Goal: Navigation & Orientation: Find specific page/section

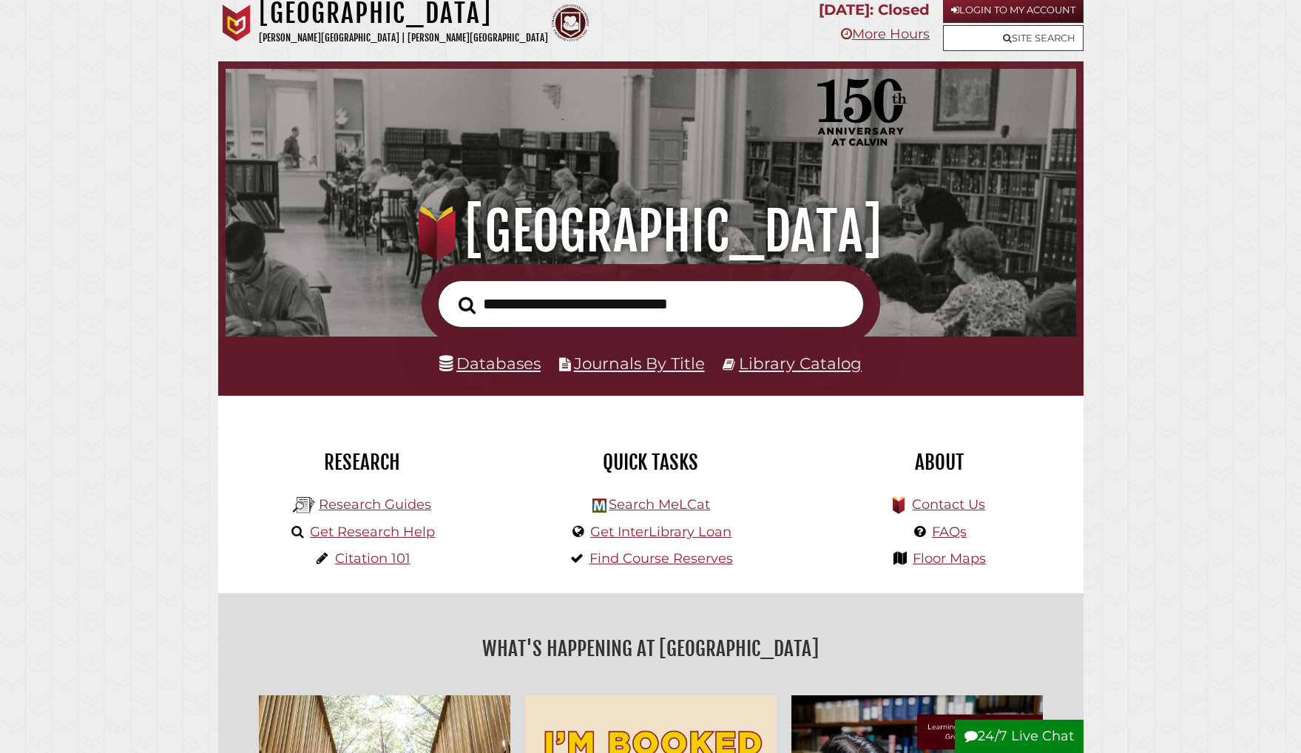
scroll to position [12, 0]
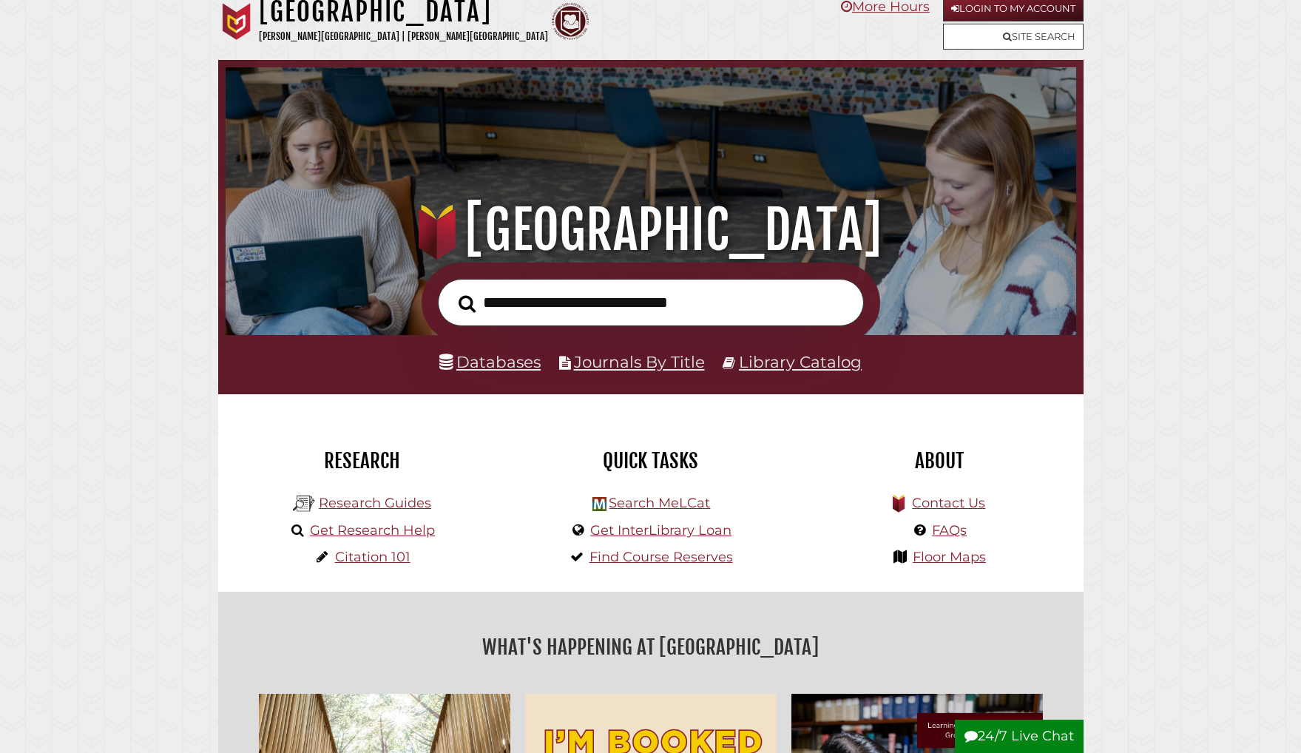
scroll to position [281, 843]
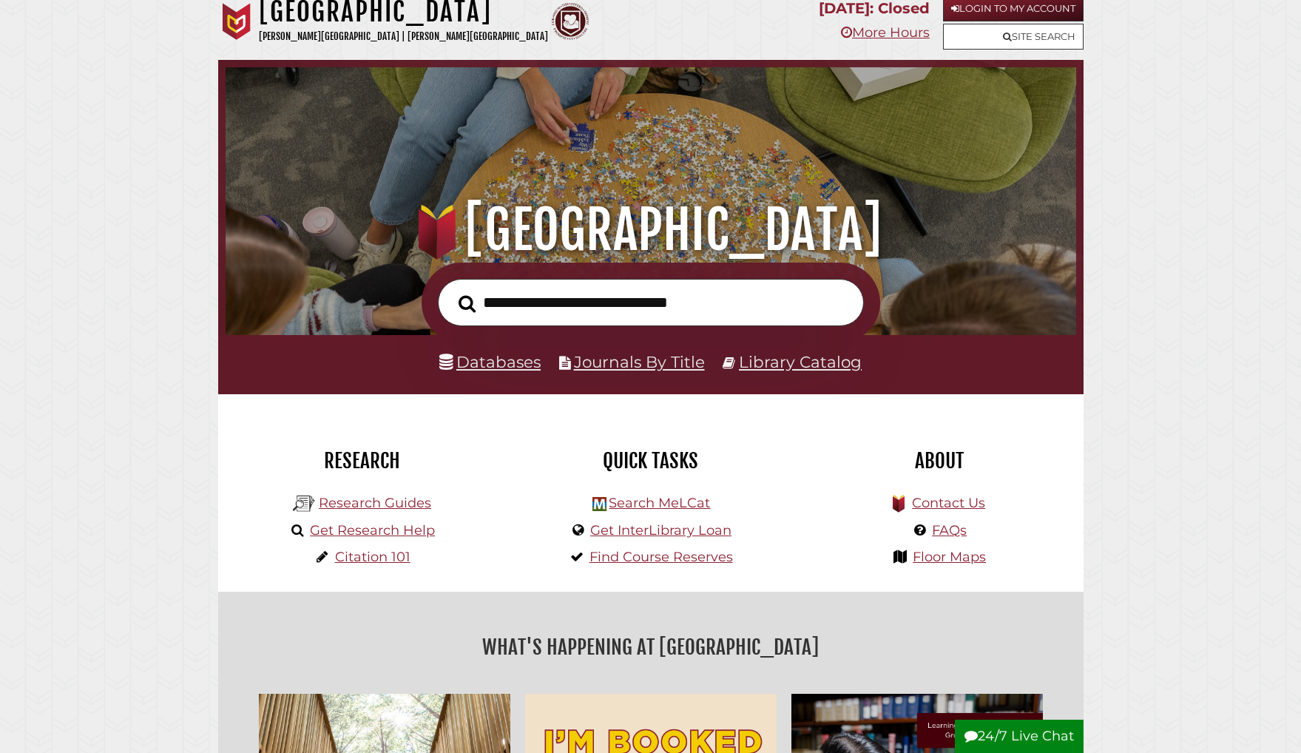
scroll to position [281, 843]
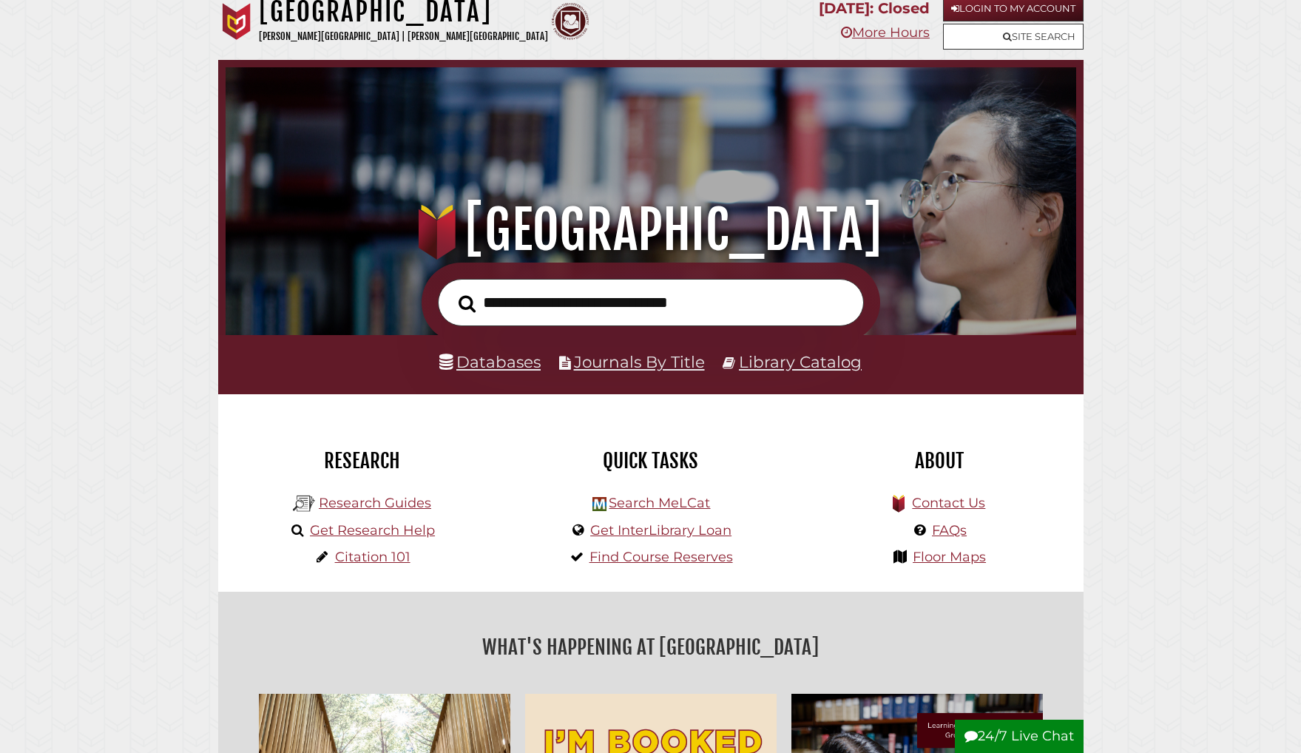
scroll to position [281, 843]
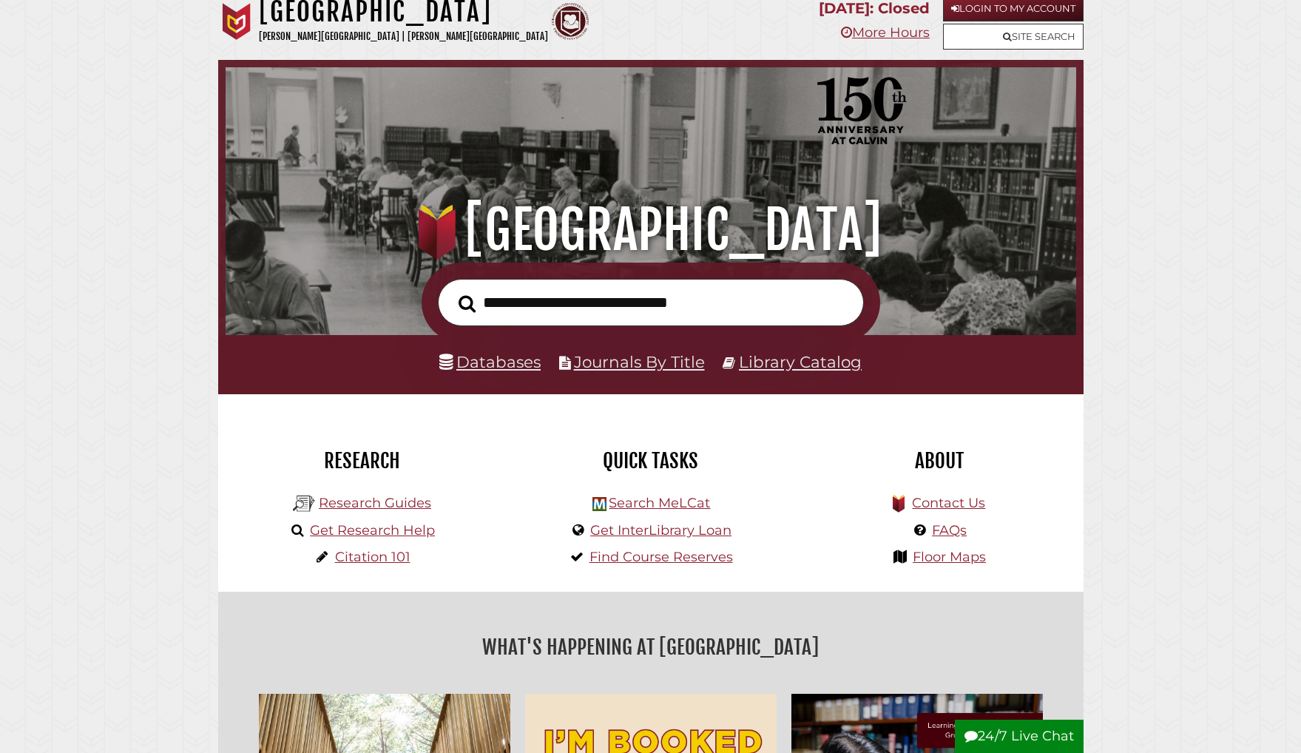
scroll to position [281, 843]
